Goal: Task Accomplishment & Management: Manage account settings

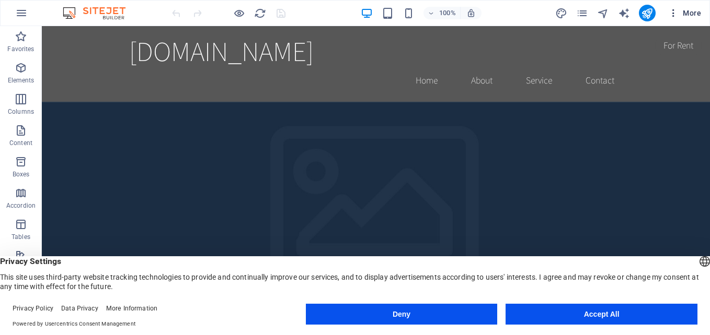
click at [671, 17] on icon "button" at bounding box center [673, 13] width 10 height 10
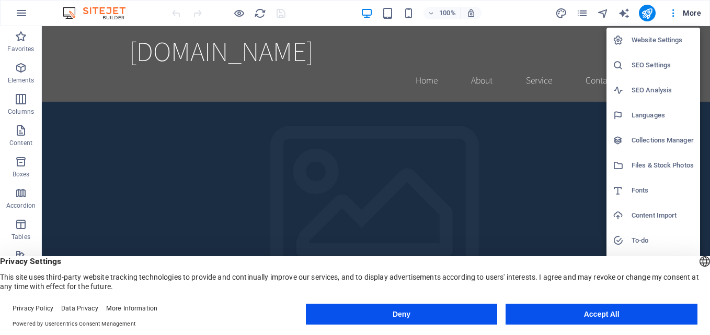
click at [638, 112] on h6 "Languages" at bounding box center [662, 115] width 62 height 13
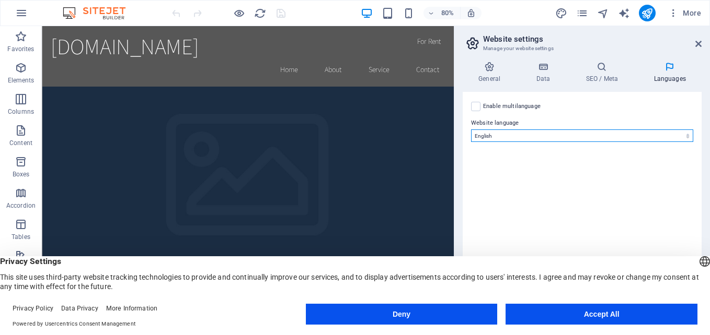
click at [683, 137] on select "Abkhazian Afar Afrikaans Akan Albanian Amharic Arabic Aragonese Armenian Assame…" at bounding box center [582, 136] width 222 height 13
select select "6"
click at [471, 130] on select "Abkhazian Afar Afrikaans Akan Albanian Amharic Arabic Aragonese Armenian Assame…" at bounding box center [582, 136] width 222 height 13
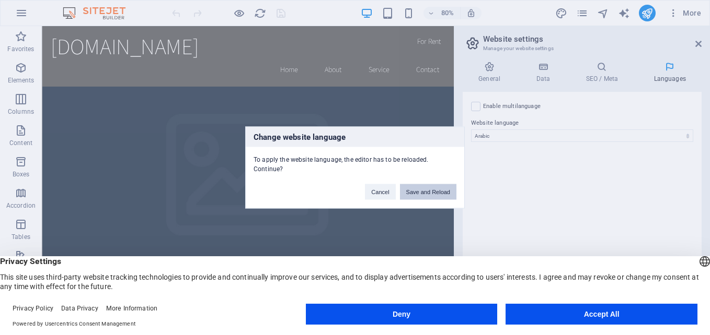
click at [414, 195] on button "Save and Reload" at bounding box center [428, 192] width 56 height 16
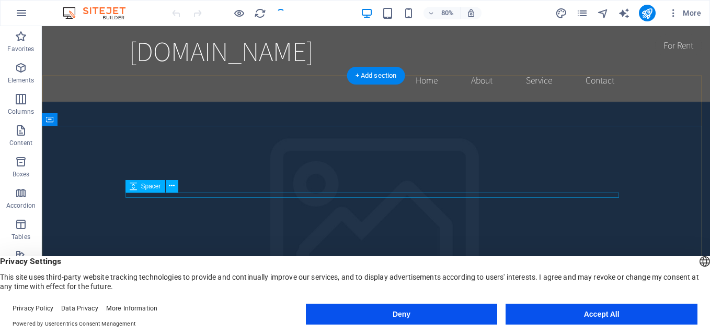
checkbox input "false"
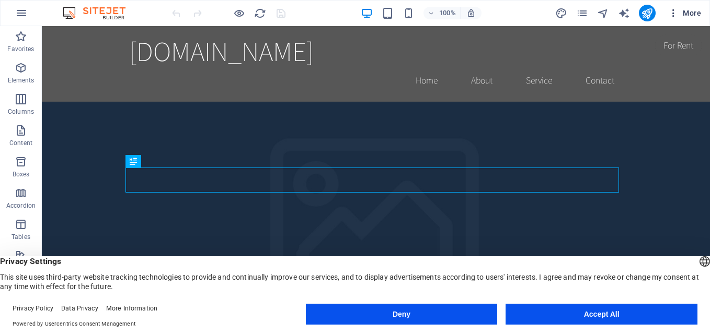
click at [675, 13] on icon "button" at bounding box center [673, 13] width 10 height 10
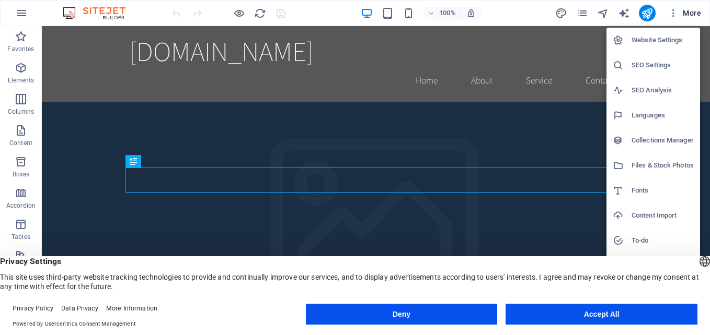
click at [658, 119] on h6 "Languages" at bounding box center [662, 115] width 62 height 13
select select "6"
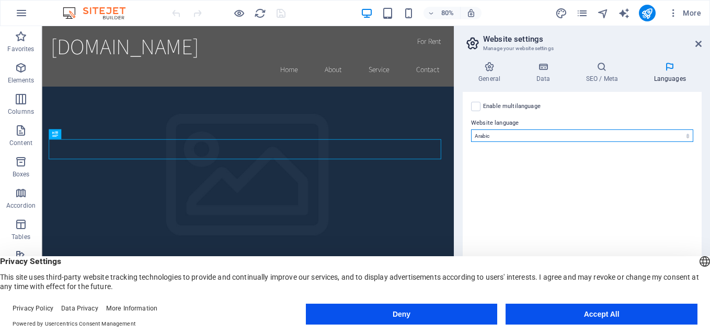
click at [525, 137] on select "Abkhazian Afar Afrikaans Akan Albanian Amharic Arabic Aragonese Armenian Assame…" at bounding box center [582, 136] width 222 height 13
click at [471, 130] on select "Abkhazian Afar Afrikaans Akan Albanian Amharic Arabic Aragonese Armenian Assame…" at bounding box center [582, 136] width 222 height 13
click at [697, 259] on div "English Deutsch" at bounding box center [704, 262] width 15 height 17
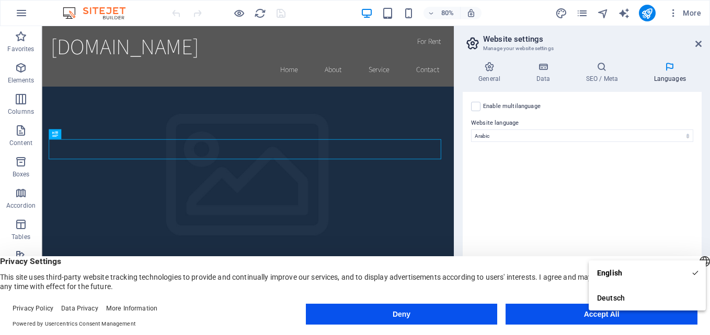
click at [664, 224] on div "Enable multilanguage To disable multilanguage delete all languages until only o…" at bounding box center [581, 201] width 239 height 218
click at [690, 156] on div "Enable multilanguage To disable multilanguage delete all languages until only o…" at bounding box center [581, 201] width 239 height 218
click at [489, 72] on h4 "General" at bounding box center [490, 73] width 57 height 22
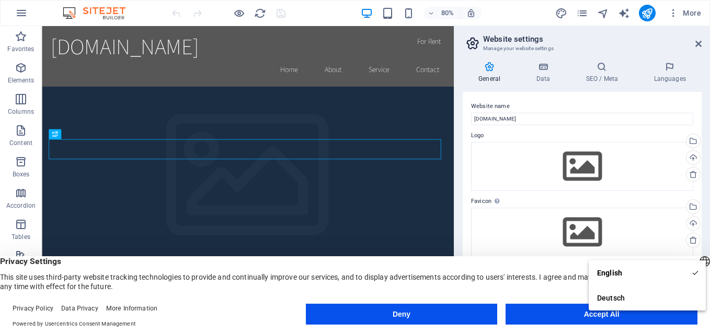
click at [489, 72] on h4 "General" at bounding box center [490, 73] width 57 height 22
click at [702, 44] on aside "Website settings Manage your website settings General Data SEO / Meta Languages…" at bounding box center [582, 172] width 256 height 293
click at [497, 67] on nav "Home About Service Contact" at bounding box center [299, 80] width 493 height 26
